Goal: Find contact information: Find contact information

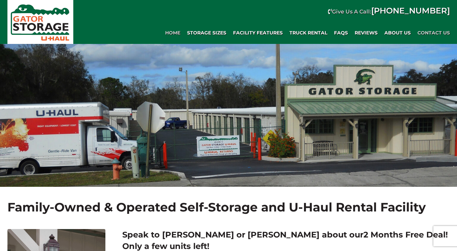
click at [434, 31] on span "Contact Us" at bounding box center [433, 33] width 32 height 6
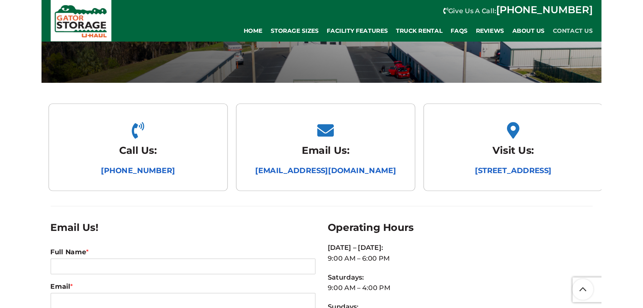
scroll to position [112, 0]
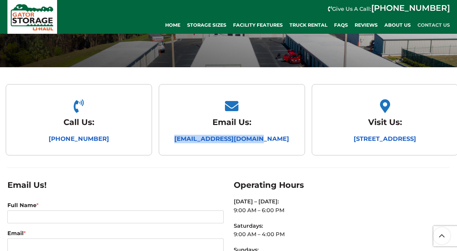
drag, startPoint x: 287, startPoint y: 139, endPoint x: 188, endPoint y: 148, distance: 99.0
click at [188, 148] on div "Email Us: gatorstorage@gmail.com" at bounding box center [232, 119] width 146 height 71
copy link "[EMAIL_ADDRESS][DOMAIN_NAME]"
